Goal: Transaction & Acquisition: Purchase product/service

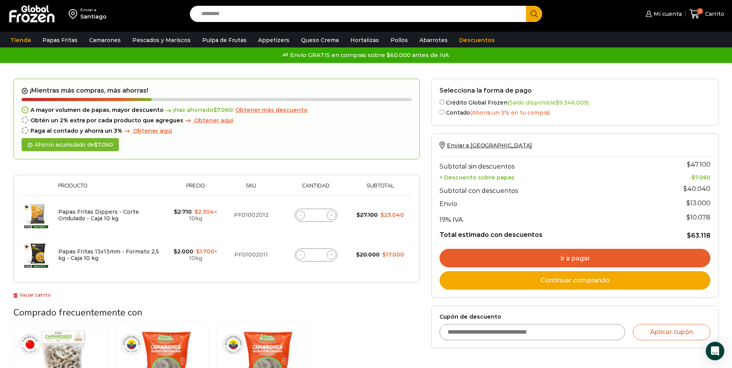
click at [334, 215] on span at bounding box center [331, 215] width 9 height 9
type input "*"
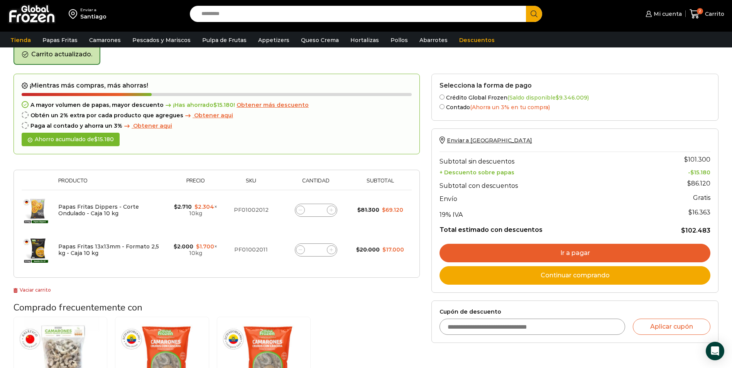
scroll to position [40, 0]
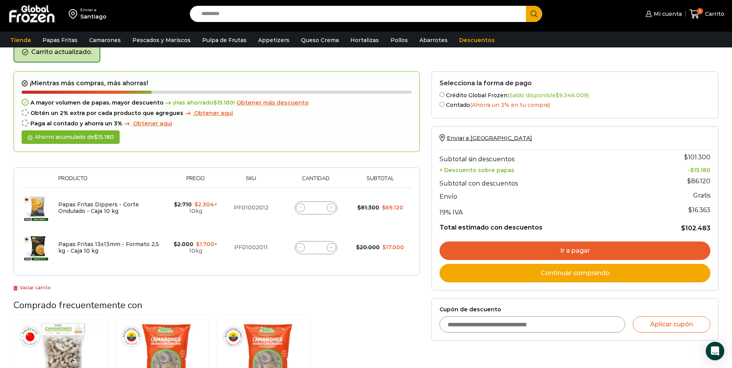
click at [333, 210] on span at bounding box center [331, 207] width 9 height 9
type input "*"
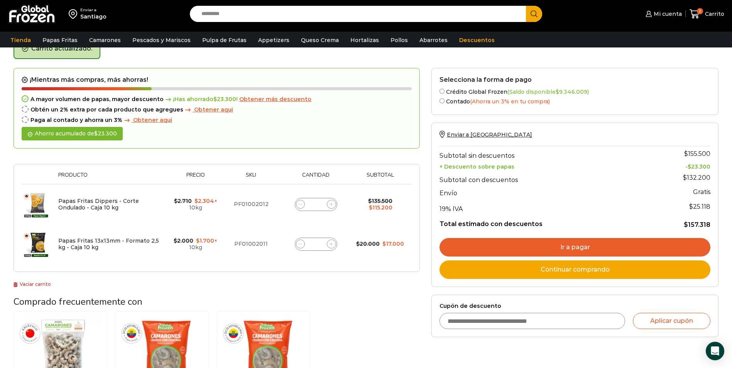
scroll to position [44, 0]
click at [333, 244] on icon at bounding box center [331, 243] width 3 height 3
type input "*"
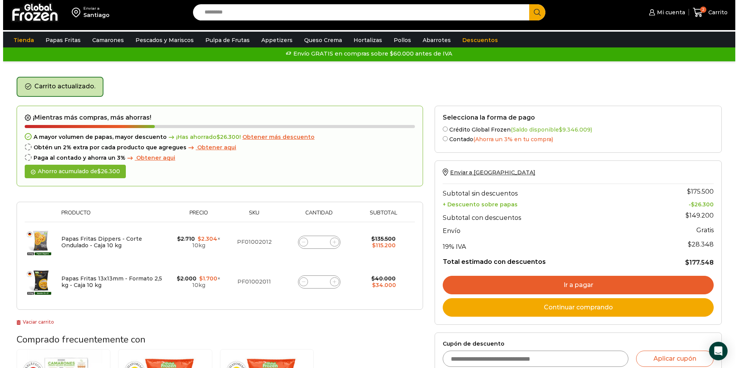
scroll to position [0, 0]
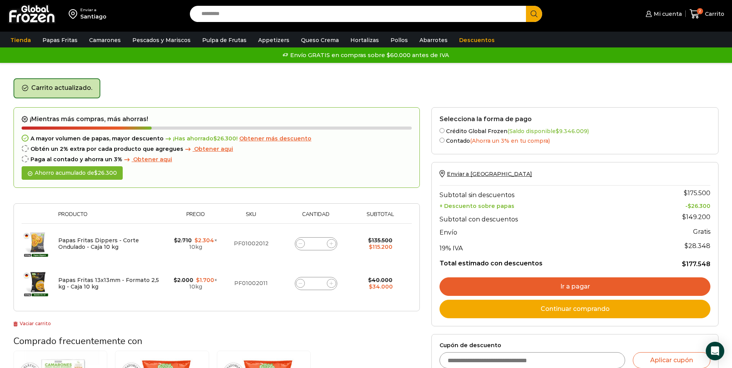
click at [286, 140] on span "Obtener más descuento" at bounding box center [275, 138] width 72 height 7
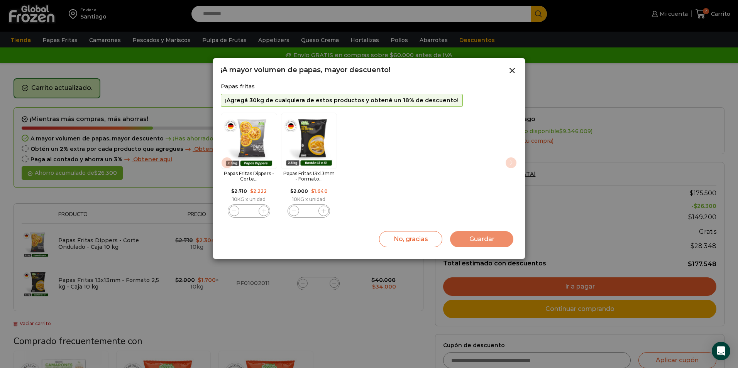
click at [322, 212] on icon "2 / 2" at bounding box center [323, 211] width 4 height 4
type input "*"
click at [483, 235] on button "Guardar" at bounding box center [481, 239] width 63 height 16
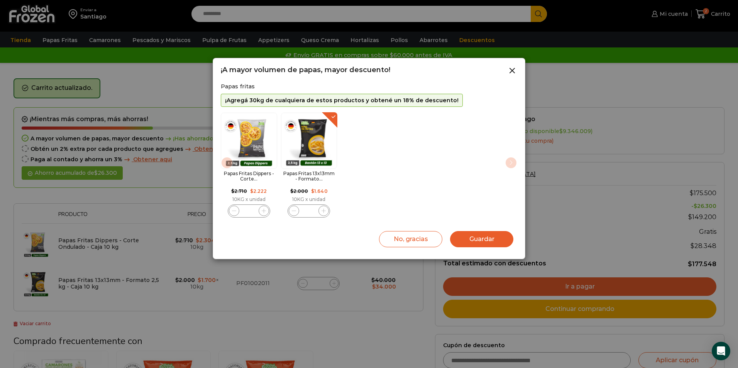
click at [472, 243] on button "Guardar" at bounding box center [481, 239] width 63 height 16
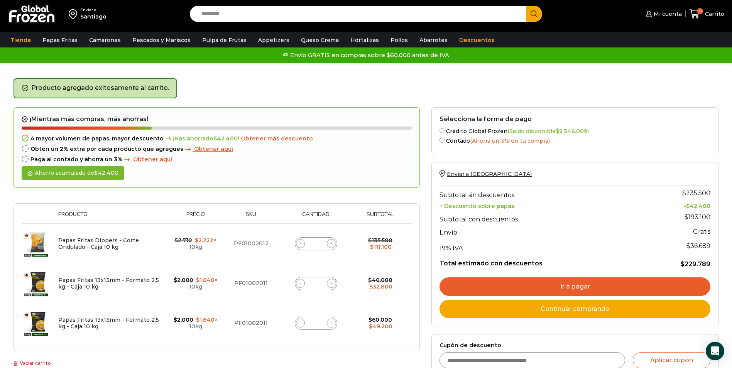
click at [206, 149] on span "Obtener aqui" at bounding box center [213, 148] width 39 height 7
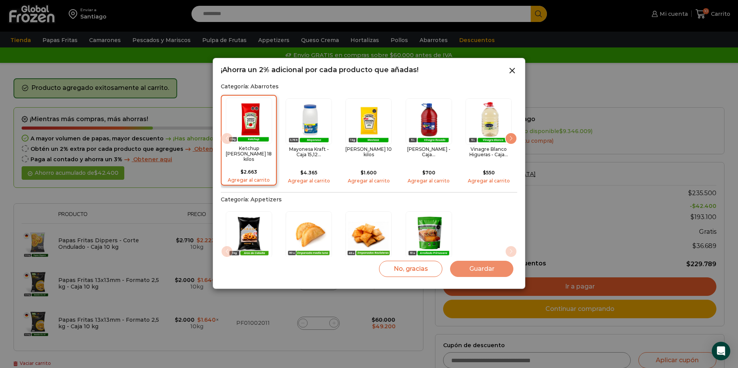
click at [241, 137] on img "1 / 15" at bounding box center [249, 121] width 46 height 46
click at [479, 262] on button "Guardar" at bounding box center [481, 269] width 63 height 16
